Goal: Navigation & Orientation: Go to known website

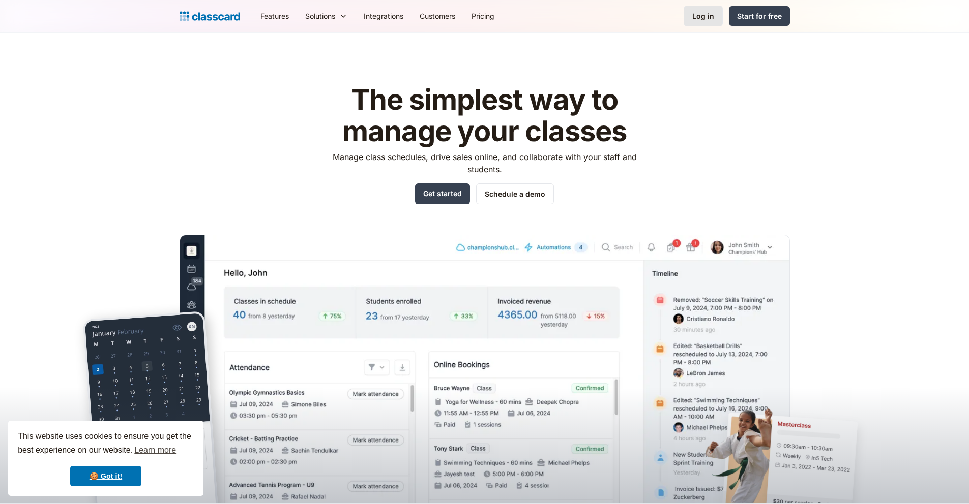
click at [688, 15] on link "Log in" at bounding box center [702, 16] width 39 height 21
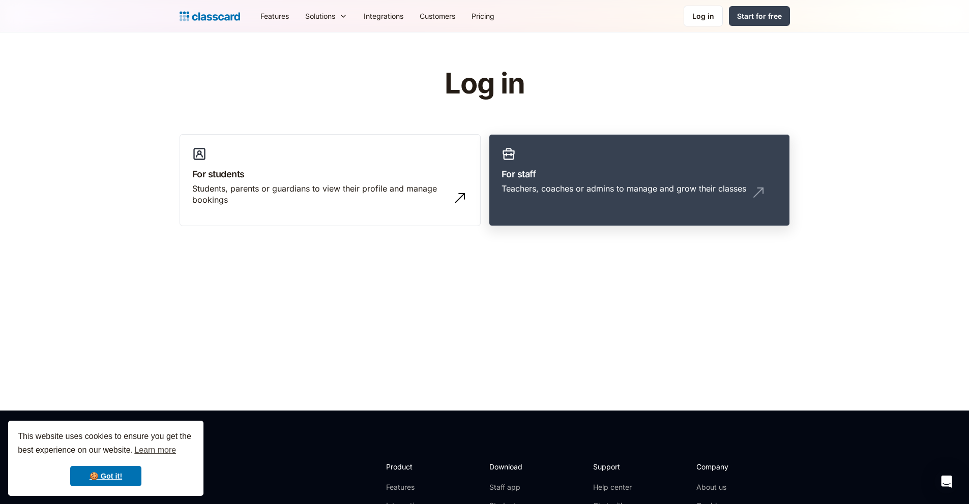
click at [610, 147] on link "For staff Teachers, coaches or admins to manage and grow their classes" at bounding box center [639, 180] width 301 height 93
